Goal: Communication & Community: Ask a question

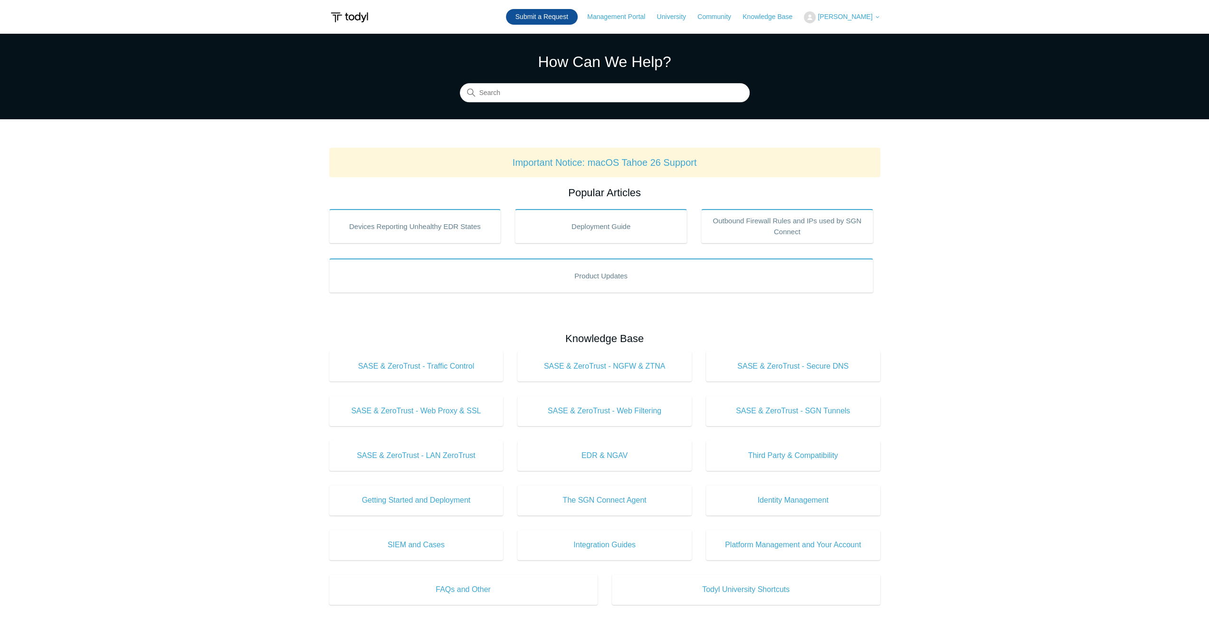
click at [539, 12] on link "Submit a Request" at bounding box center [542, 17] width 72 height 16
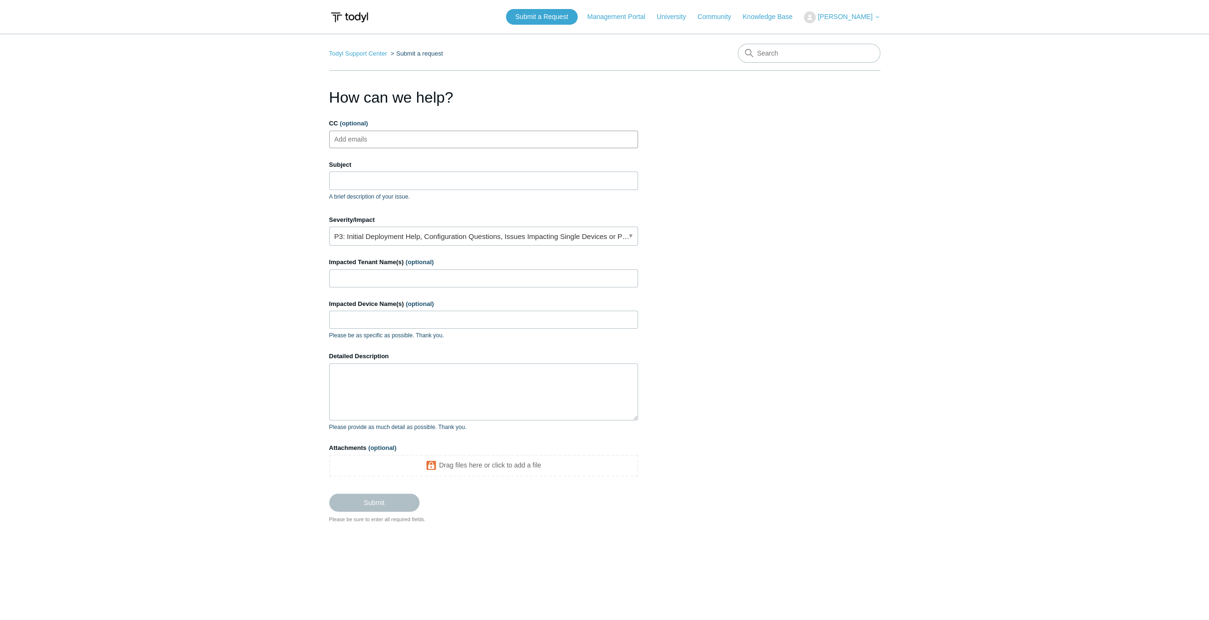
click at [462, 145] on ul "Add emails" at bounding box center [483, 140] width 309 height 18
type input "[EMAIL_ADDRESS][DOMAIN_NAME]"
click at [451, 172] on input "Subject" at bounding box center [483, 181] width 309 height 18
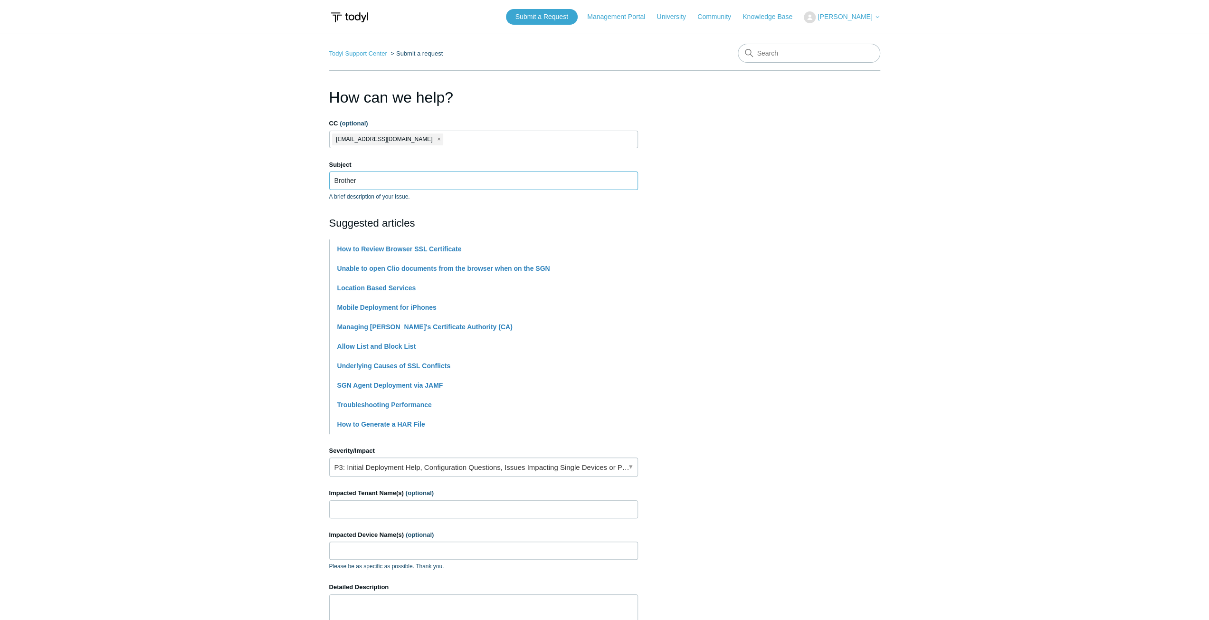
type input "Brother Printers"
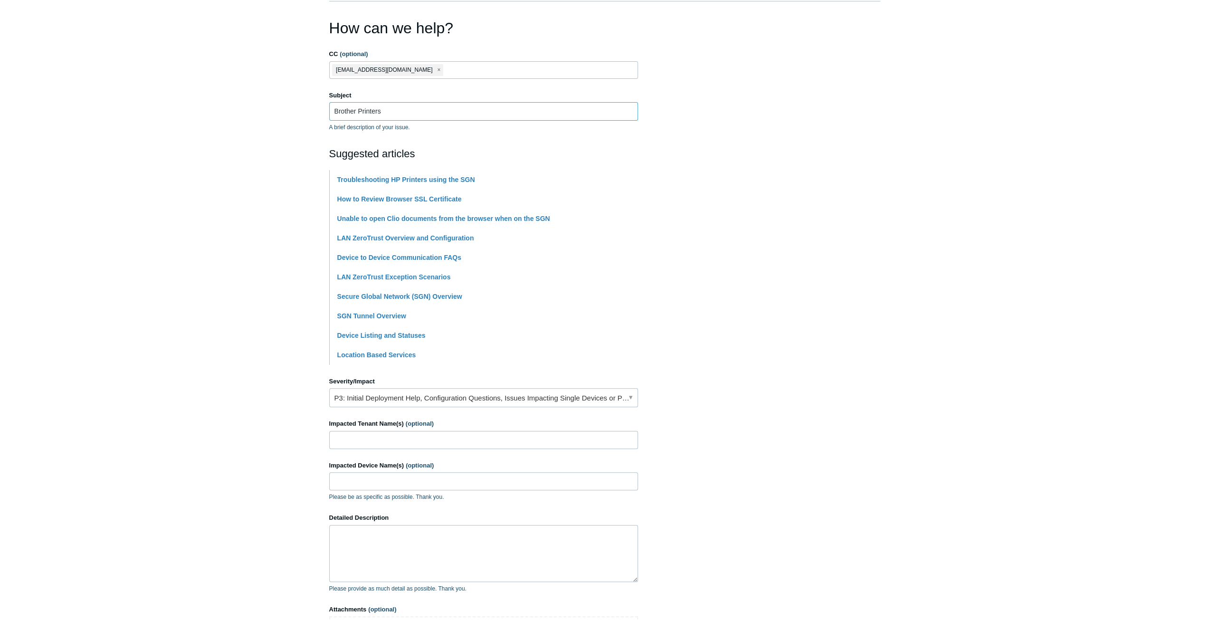
scroll to position [95, 0]
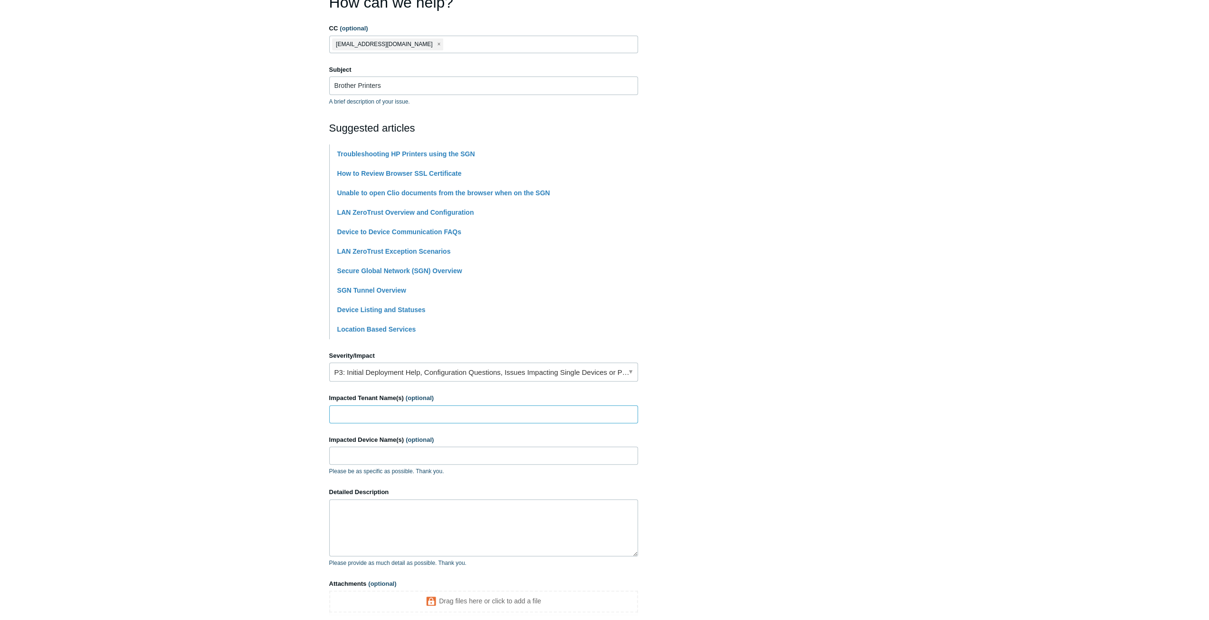
click at [468, 414] on input "Impacted Tenant Name(s) (optional)" at bounding box center [483, 414] width 309 height 18
type input "Managed Services Partners"
click at [444, 460] on input "Impacted Device Name(s) (optional)" at bounding box center [483, 456] width 309 height 18
drag, startPoint x: 411, startPoint y: 451, endPoint x: 307, endPoint y: 465, distance: 105.0
click at [307, 465] on main "Todyl Support Center Submit a request How can we help? CC (optional) [EMAIL_ADD…" at bounding box center [604, 299] width 1209 height 721
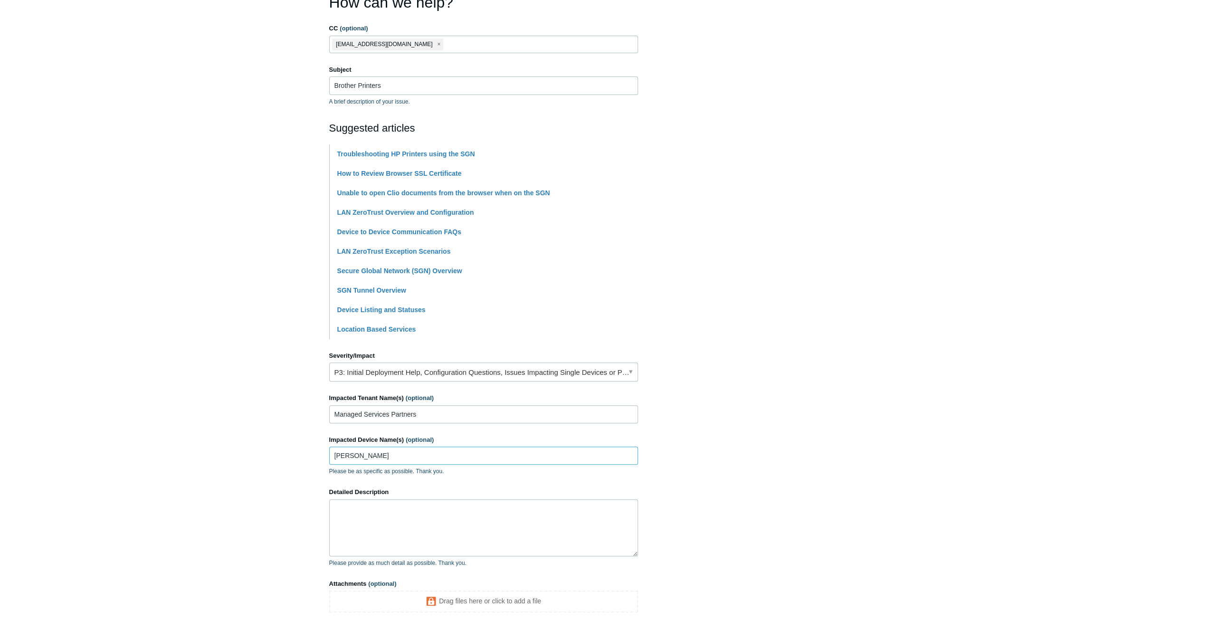
paste input "AURENSLAPTOP"
type input "LAURENSLAPTOP"
click at [444, 517] on textarea "Detailed Description" at bounding box center [483, 527] width 309 height 57
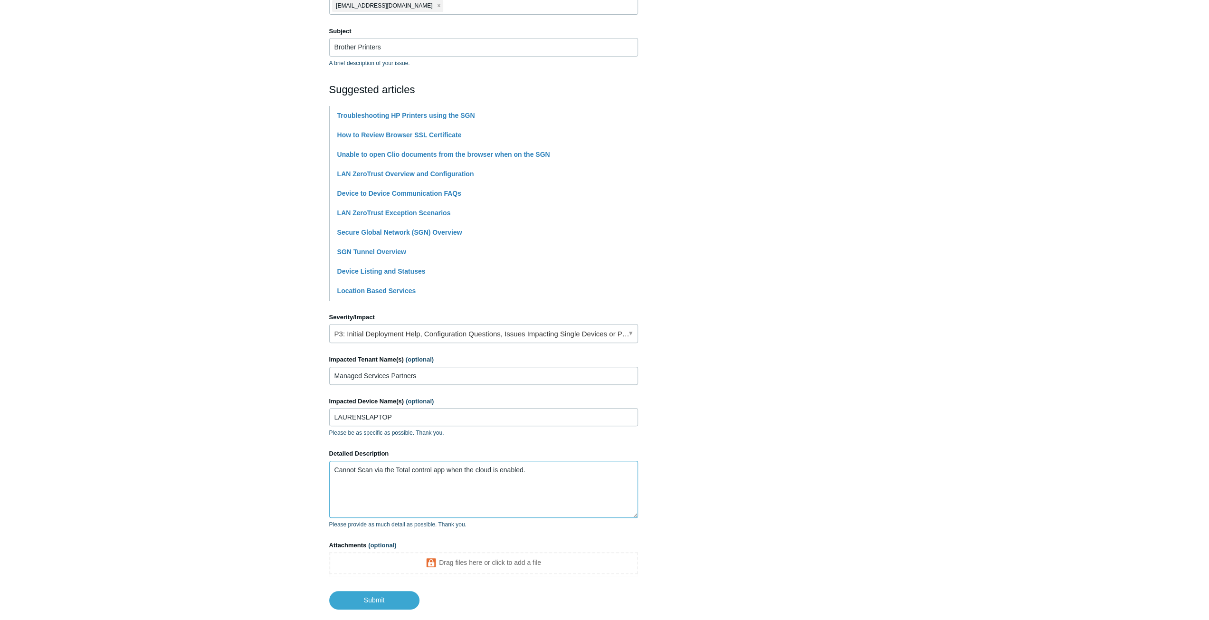
scroll to position [187, 0]
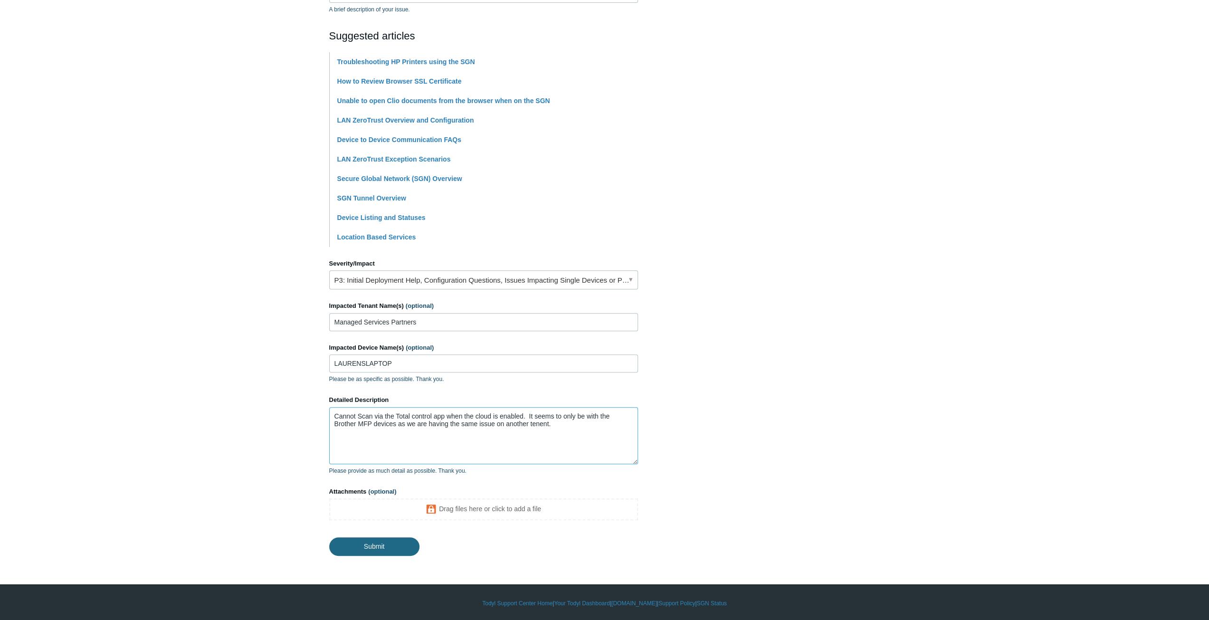
type textarea "Cannot Scan via the Total control app when the cloud is enabled. It seems to on…"
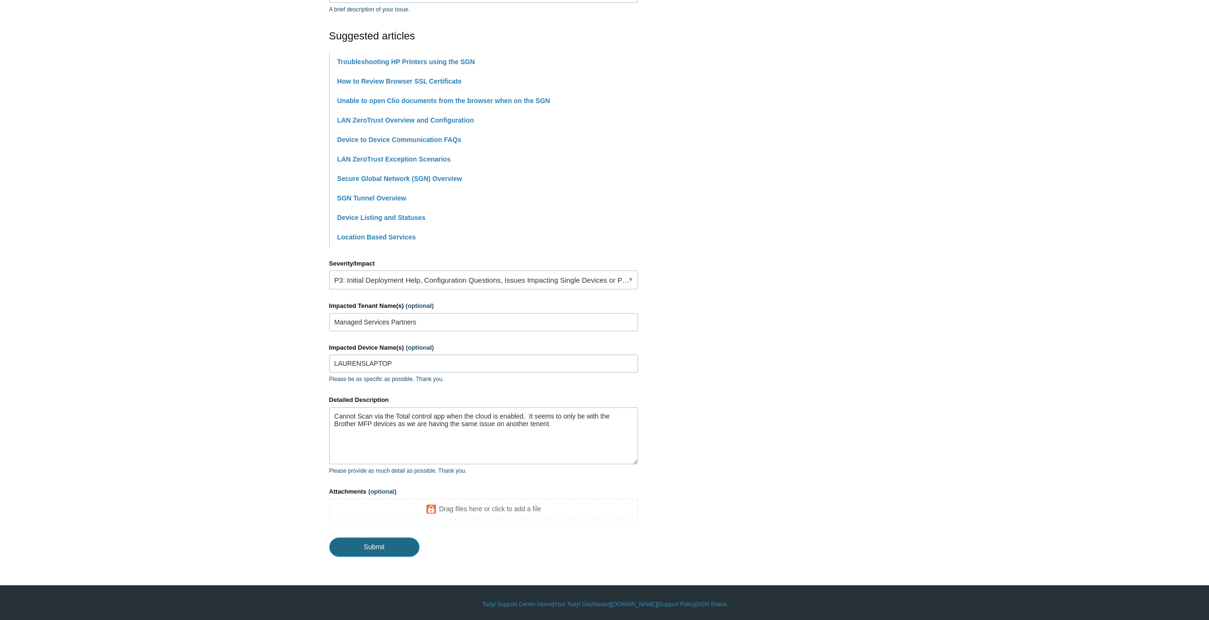
click at [402, 551] on input "Submit" at bounding box center [374, 546] width 90 height 19
